Goal: Register for event/course

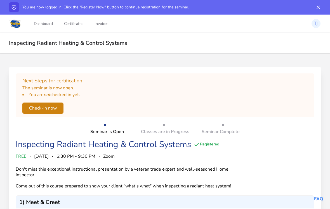
click at [38, 106] on button "Check-in now" at bounding box center [42, 107] width 41 height 11
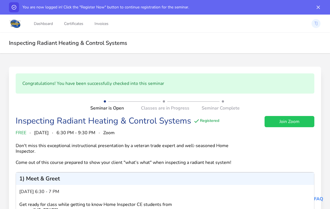
click at [296, 120] on link "Join Zoom" at bounding box center [290, 121] width 50 height 11
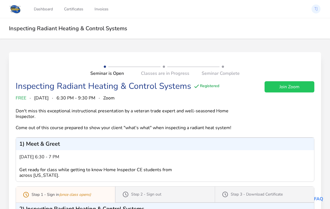
click at [292, 87] on link "Join Zoom" at bounding box center [290, 86] width 50 height 11
click at [292, 88] on link "Join Zoom" at bounding box center [290, 86] width 50 height 11
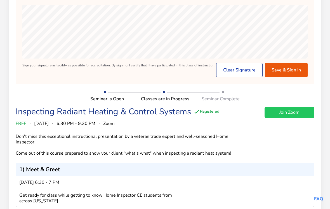
scroll to position [68, 0]
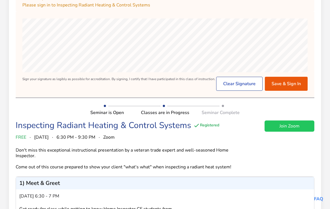
click at [287, 83] on button "Save & Sign In" at bounding box center [286, 84] width 43 height 14
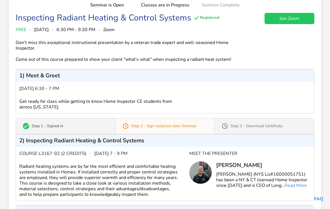
click at [264, 209] on div "3) Questions & Concerns" at bounding box center [165, 211] width 298 height 13
